Goal: Task Accomplishment & Management: Manage account settings

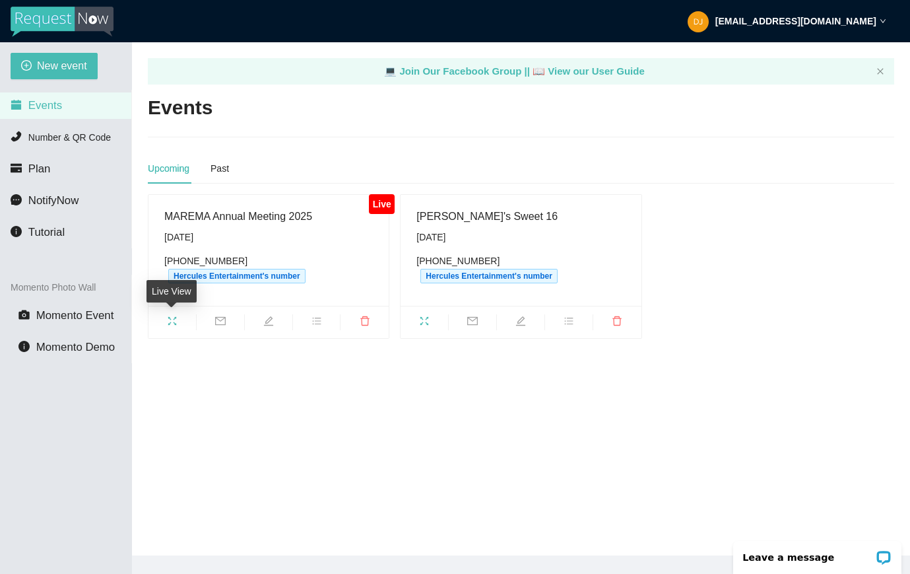
click at [170, 320] on icon "fullscreen" at bounding box center [172, 321] width 11 height 11
click at [270, 318] on icon "edit" at bounding box center [268, 321] width 11 height 11
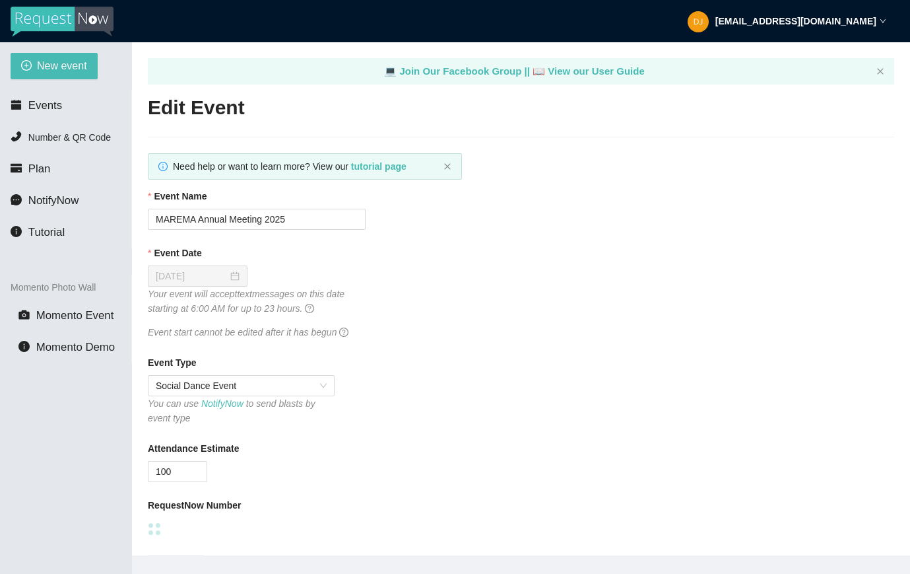
type textarea "[URL][DOMAIN_NAME]"
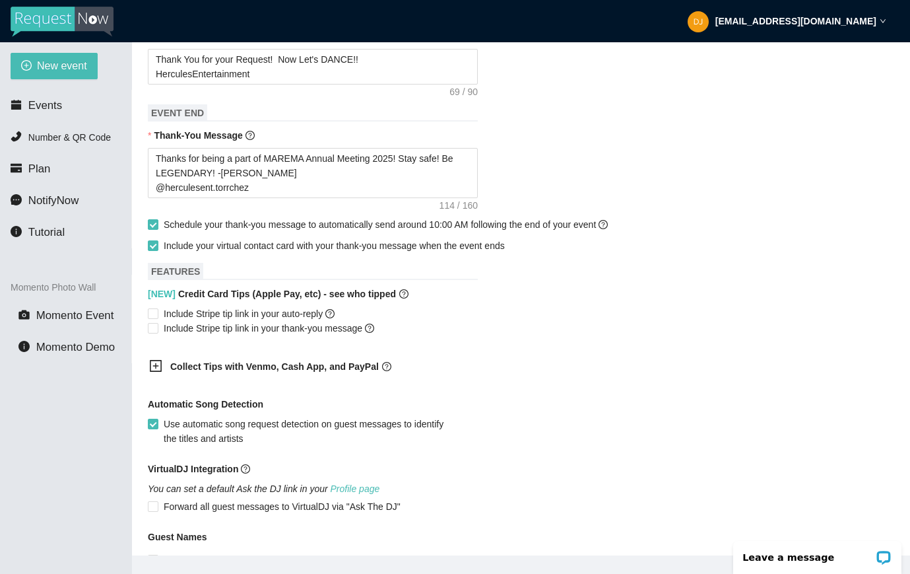
scroll to position [571, 0]
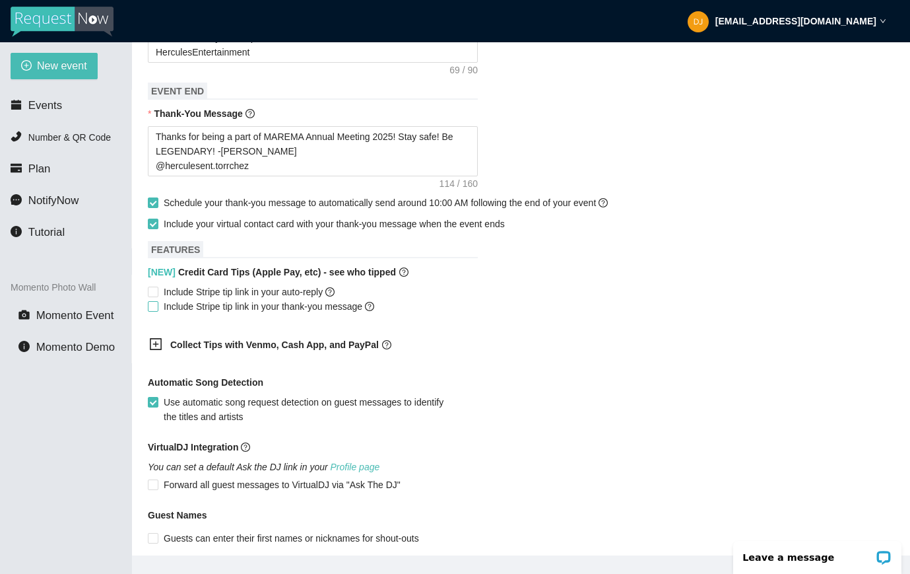
click at [153, 304] on input "Include Stripe tip link in your thank-you message" at bounding box center [152, 305] width 9 height 9
checkbox input "true"
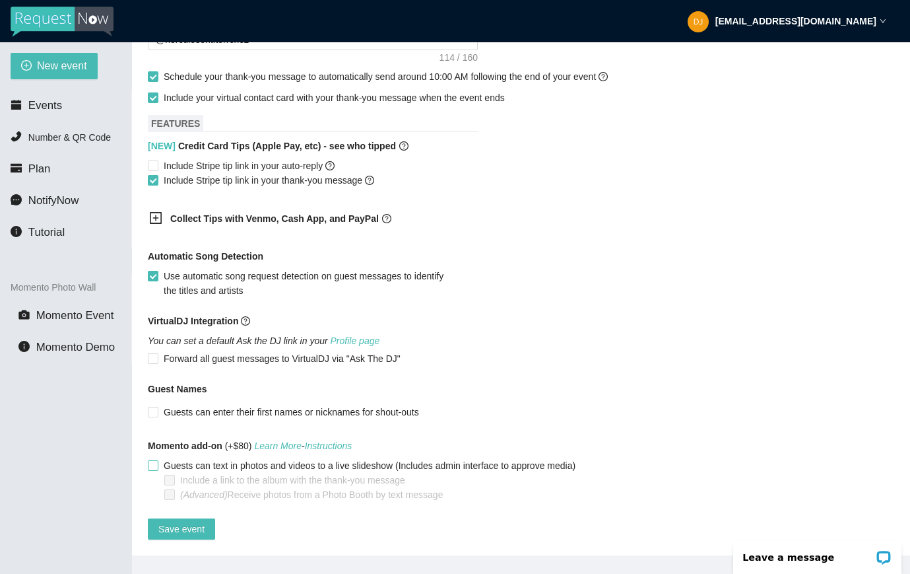
scroll to position [707, 0]
click at [191, 521] on span "Save event" at bounding box center [181, 528] width 46 height 15
click at [184, 521] on span "Save event" at bounding box center [181, 528] width 46 height 15
click at [45, 110] on span "Events" at bounding box center [45, 105] width 34 height 13
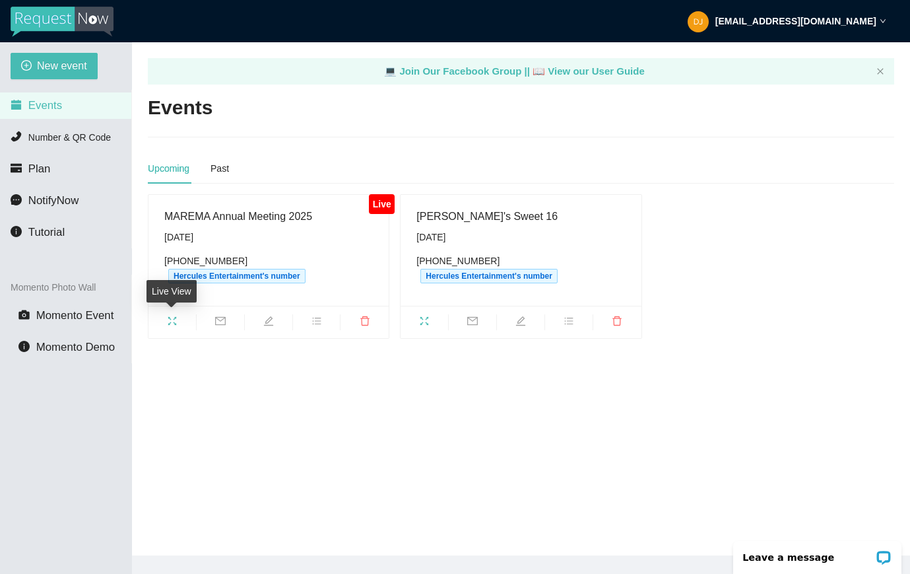
click at [176, 319] on icon "fullscreen" at bounding box center [172, 321] width 11 height 11
